Goal: Task Accomplishment & Management: Use online tool/utility

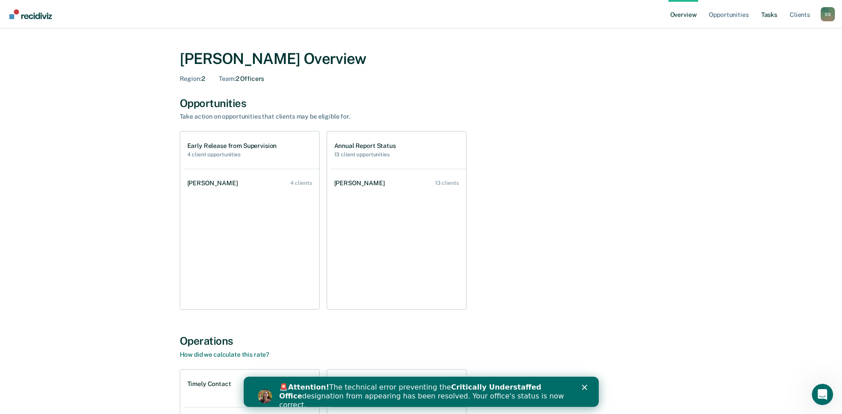
click at [772, 16] on link "Tasks" at bounding box center [770, 14] width 20 height 28
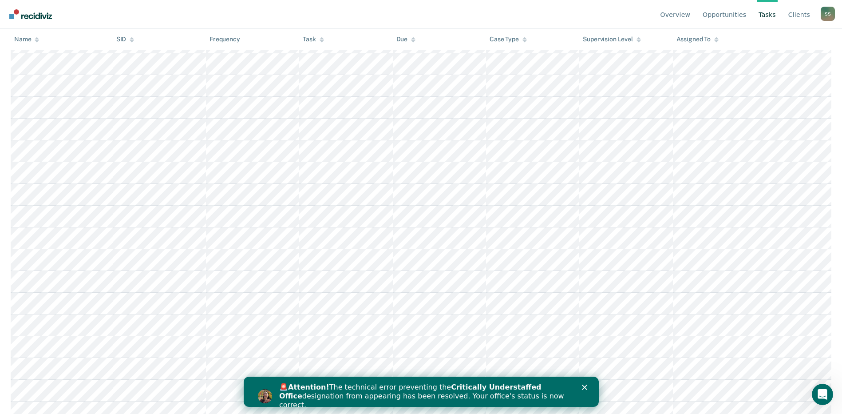
scroll to position [1317, 0]
click at [583, 384] on div "🚨 Attention! The technical error preventing the Critically Understaffed Office …" at bounding box center [432, 396] width 306 height 32
click at [584, 388] on icon "Close" at bounding box center [584, 387] width 5 height 5
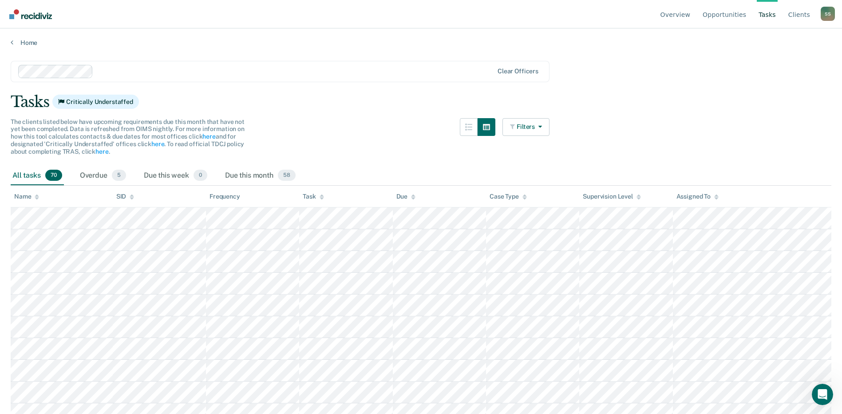
scroll to position [0, 0]
click at [178, 174] on div "Due this week 0" at bounding box center [175, 177] width 67 height 20
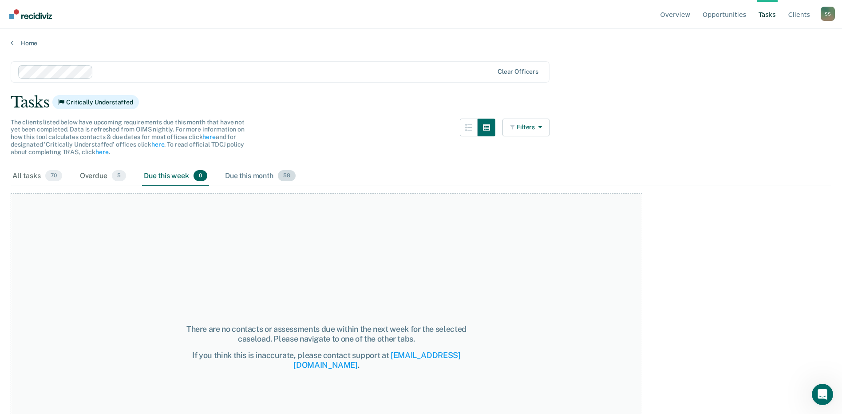
click at [240, 173] on div "Due this month 58" at bounding box center [260, 177] width 74 height 20
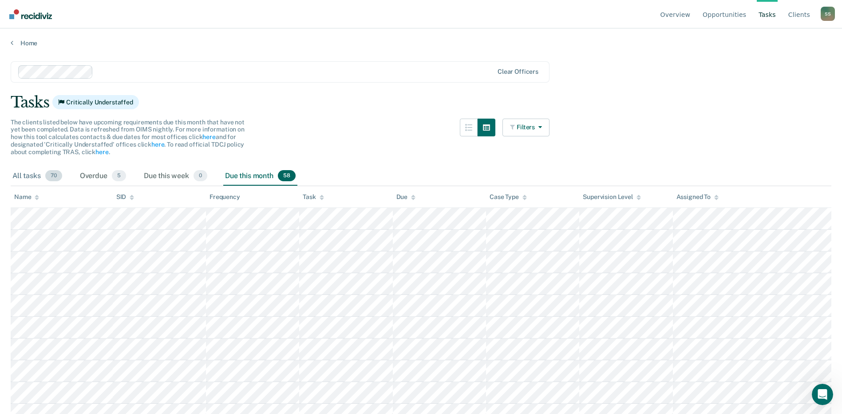
click at [35, 178] on div "All tasks 70" at bounding box center [37, 177] width 53 height 20
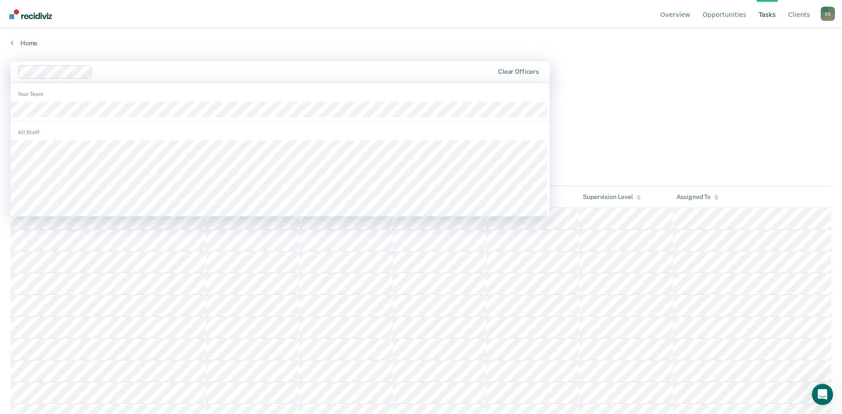
click at [103, 66] on div at bounding box center [256, 71] width 477 height 13
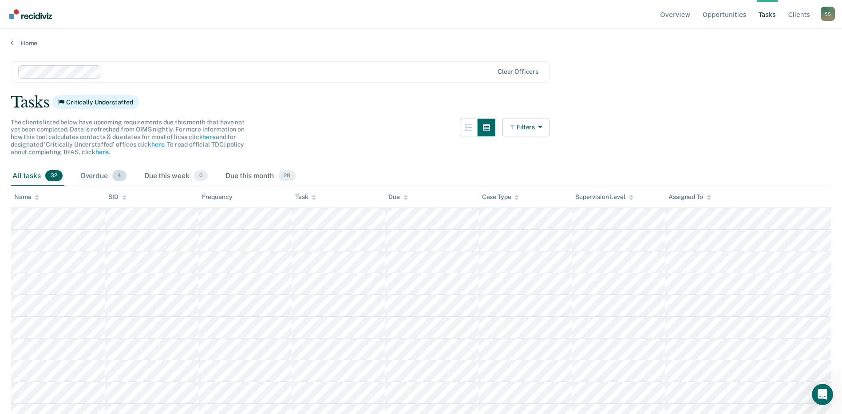
click at [98, 179] on div "Overdue 4" at bounding box center [104, 177] width 50 height 20
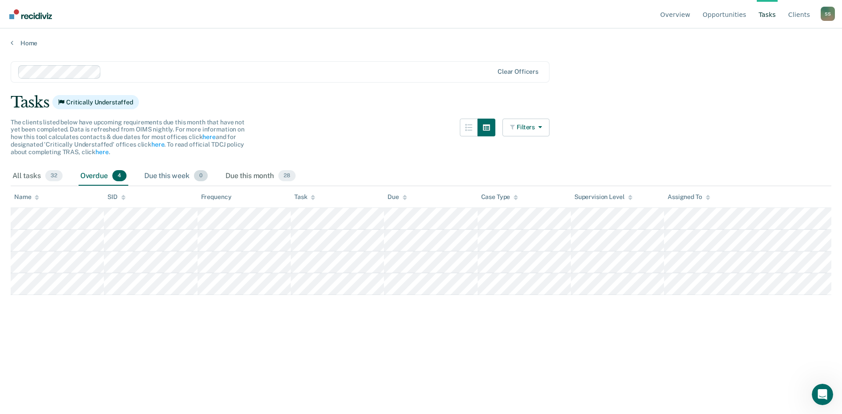
click at [182, 175] on div "Due this week 0" at bounding box center [176, 177] width 67 height 20
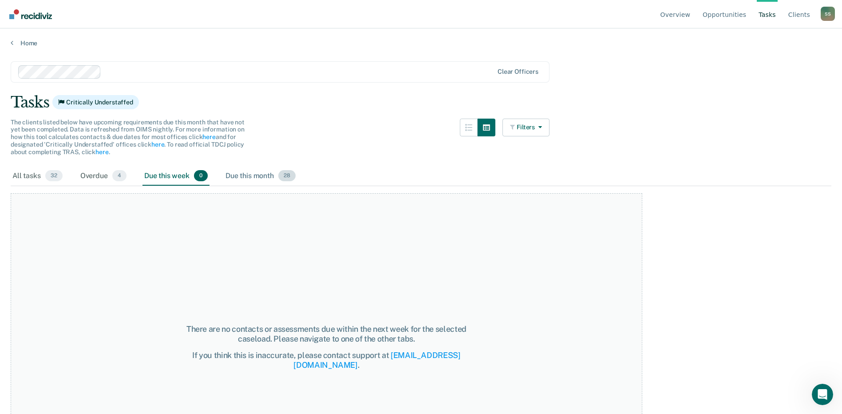
click at [234, 175] on div "Due this month 28" at bounding box center [261, 177] width 74 height 20
